Goal: Navigation & Orientation: Find specific page/section

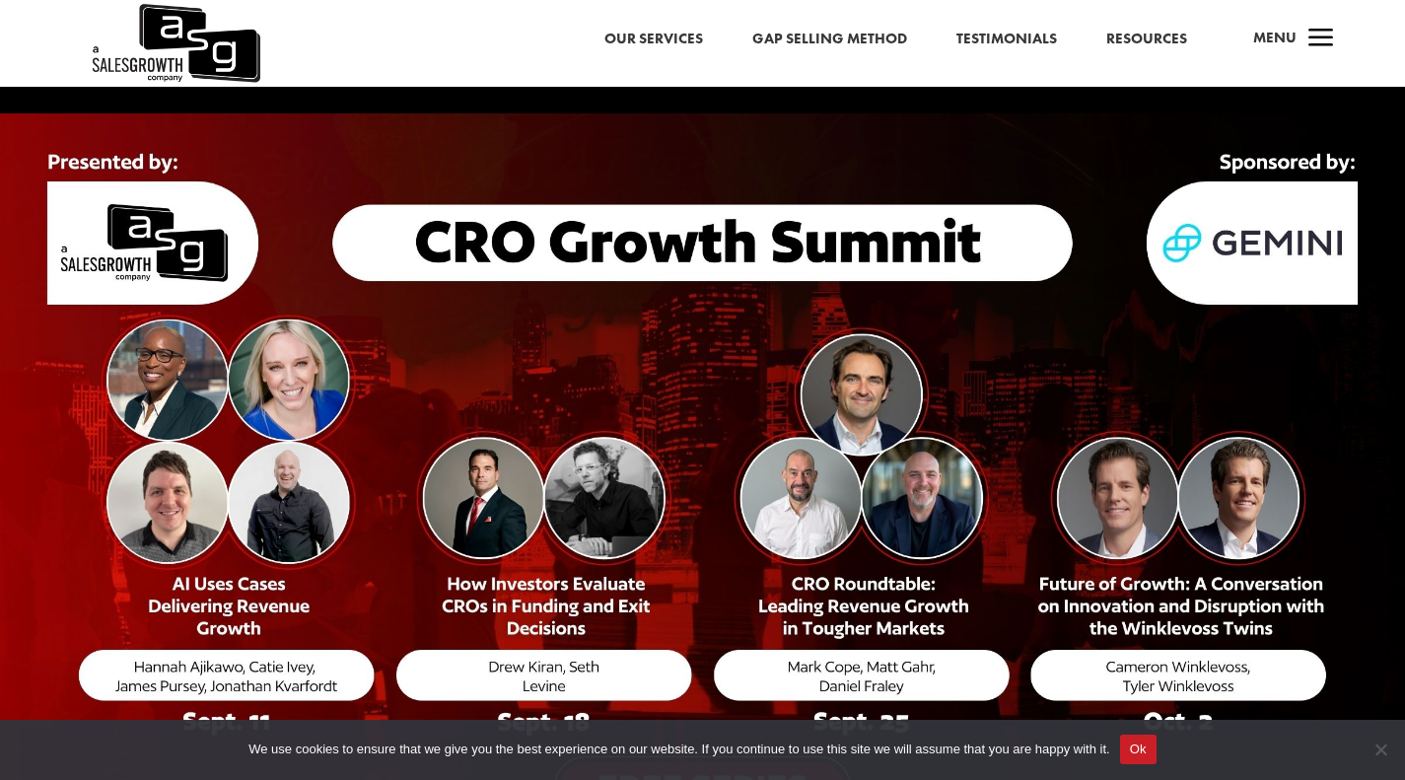
click at [669, 34] on link "Our Services" at bounding box center [653, 40] width 99 height 26
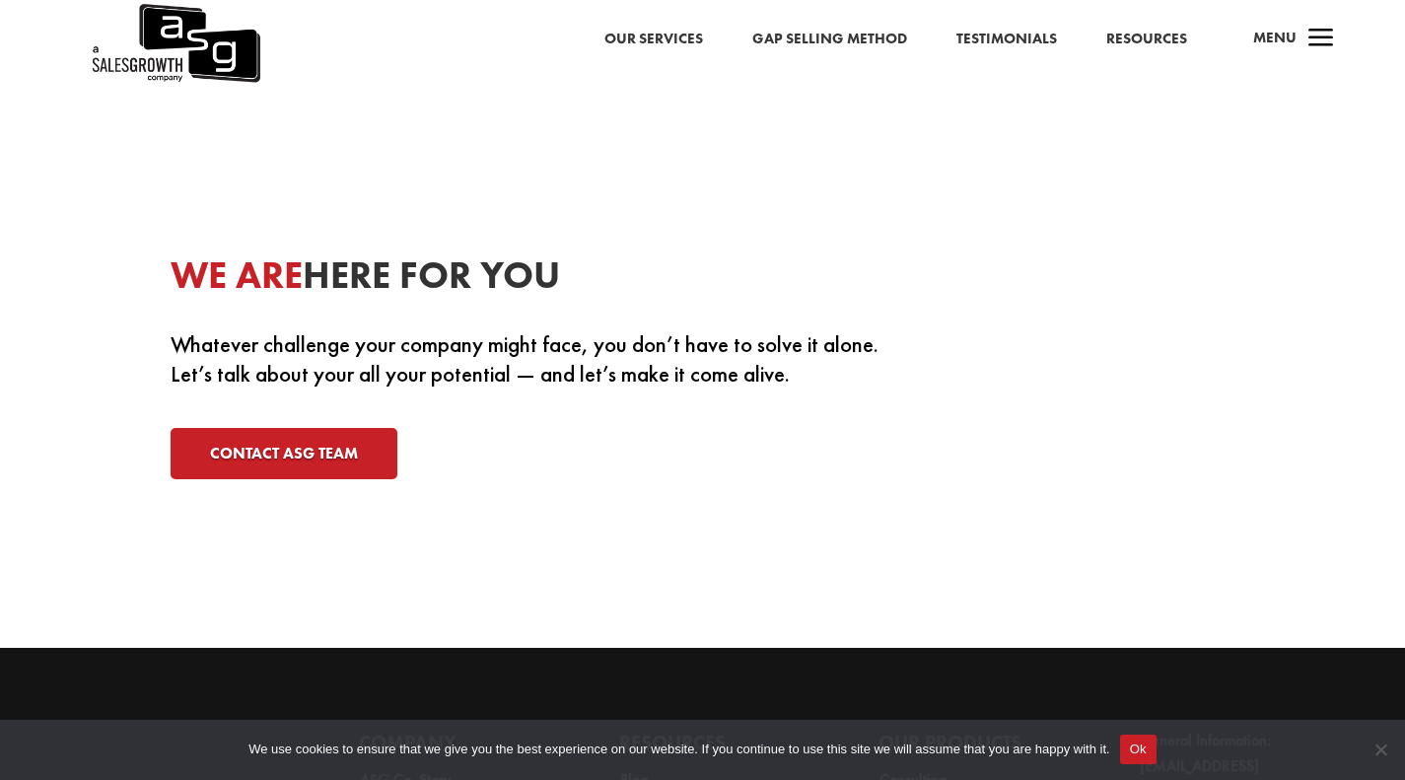
scroll to position [6125, 0]
